Goal: Information Seeking & Learning: Find specific fact

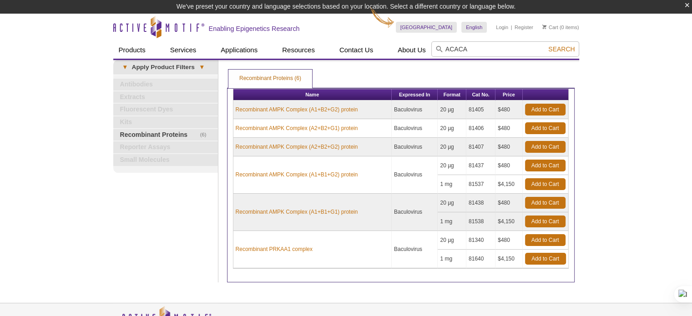
type input "ACACA"
click at [546, 45] on button "Search" at bounding box center [562, 49] width 32 height 8
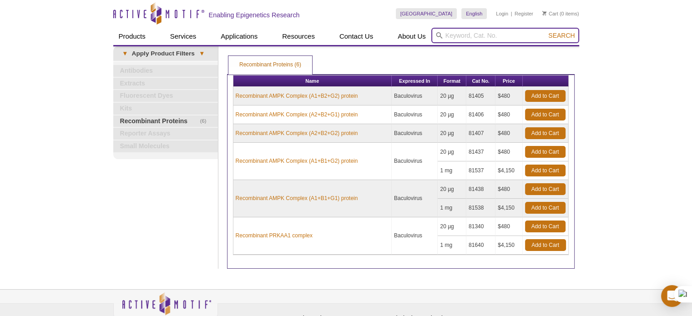
click at [503, 37] on input "search" at bounding box center [505, 35] width 148 height 15
type input "acc1"
click at [546, 31] on button "Search" at bounding box center [562, 35] width 32 height 8
